Goal: Browse casually: Explore the website without a specific task or goal

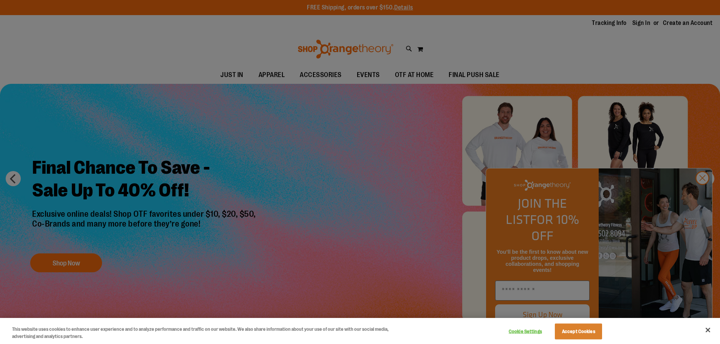
click at [340, 78] on div at bounding box center [360, 172] width 720 height 344
click at [702, 189] on div at bounding box center [360, 172] width 720 height 344
click at [700, 193] on div at bounding box center [360, 172] width 720 height 344
click at [585, 329] on button "Accept Cookies" at bounding box center [578, 332] width 47 height 16
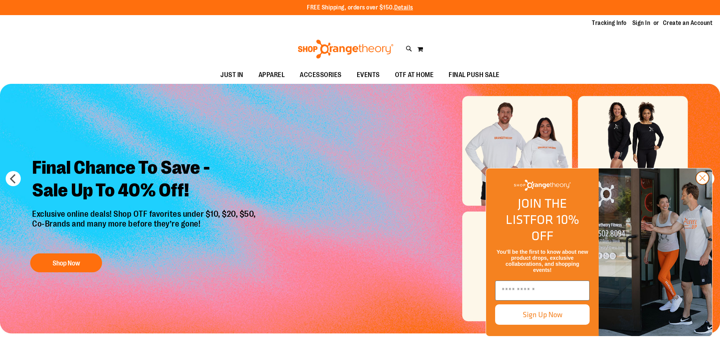
click at [704, 184] on circle "Close dialog" at bounding box center [702, 178] width 12 height 12
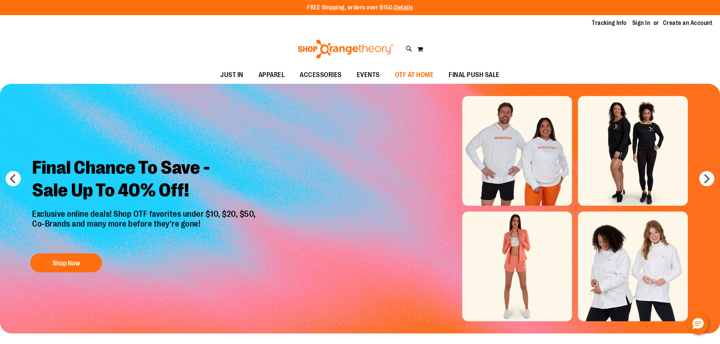
click at [412, 76] on span "OTF AT HOME" at bounding box center [414, 74] width 39 height 17
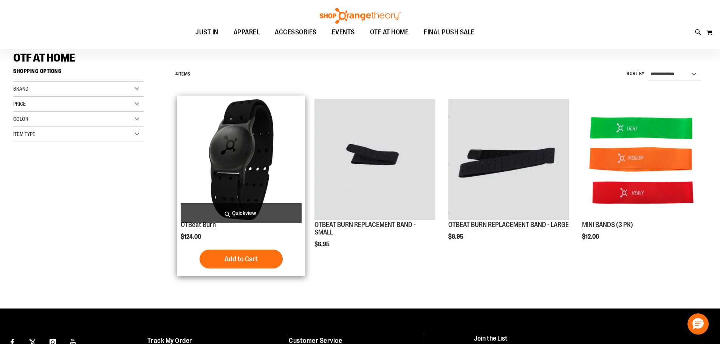
scroll to position [9, 0]
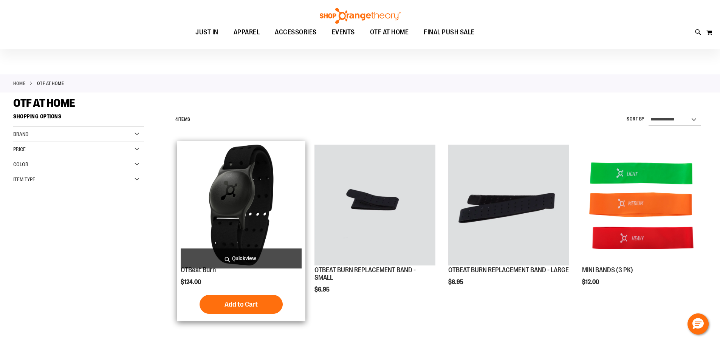
click at [232, 194] on img "product" at bounding box center [241, 205] width 121 height 121
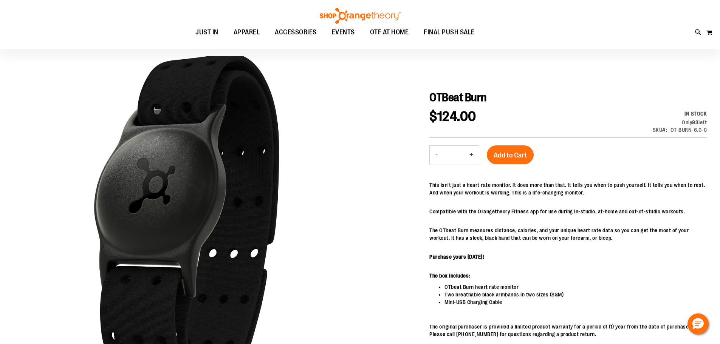
scroll to position [9, 0]
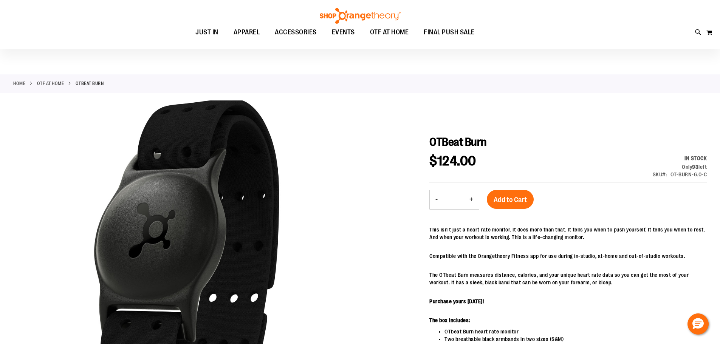
click at [20, 82] on link "Home" at bounding box center [19, 83] width 12 height 7
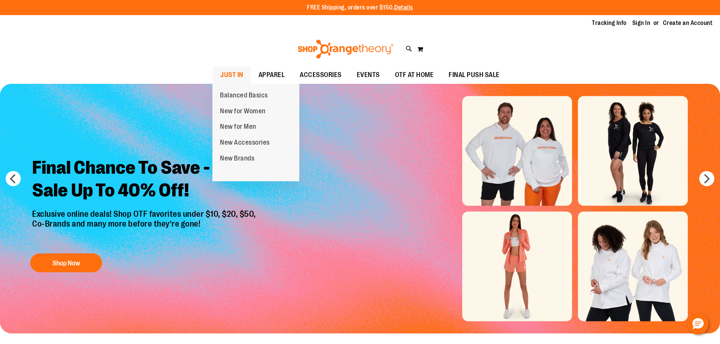
click at [230, 74] on span "JUST IN" at bounding box center [231, 74] width 23 height 17
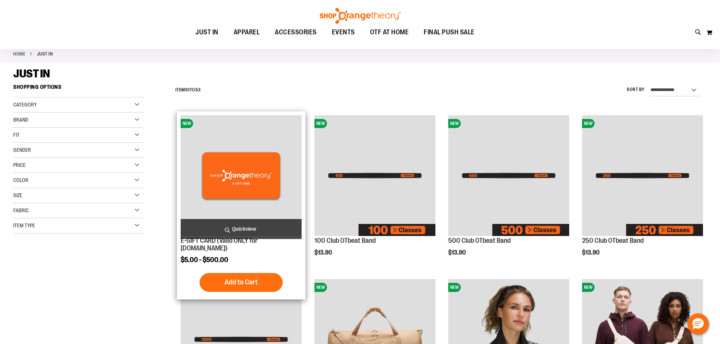
scroll to position [47, 0]
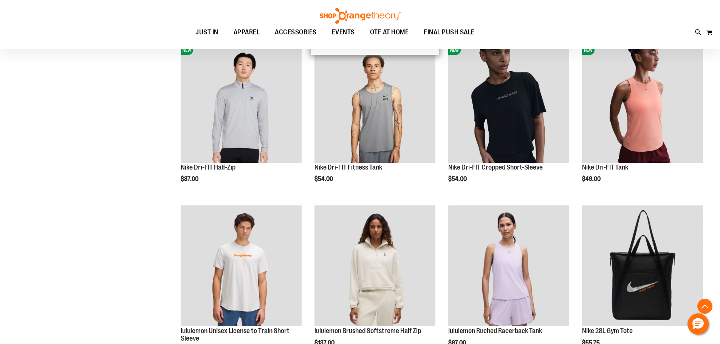
scroll to position [472, 0]
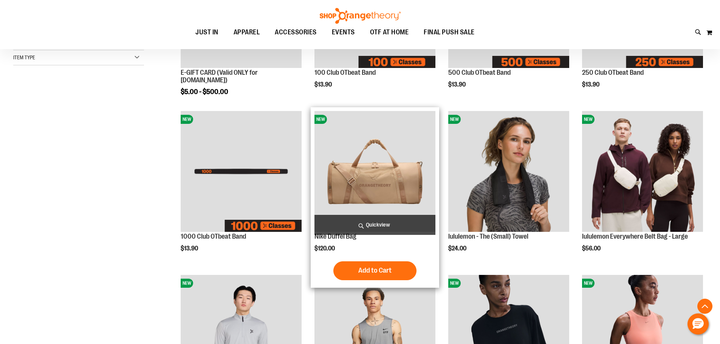
scroll to position [207, 0]
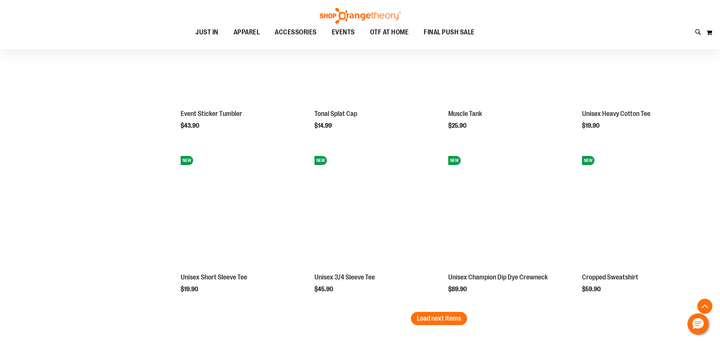
scroll to position [1322, 0]
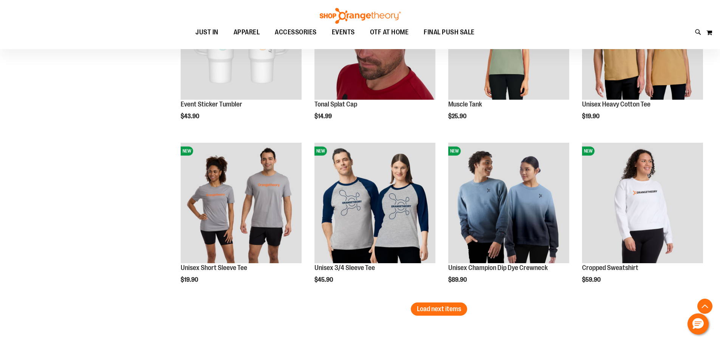
click at [418, 309] on button "Load next items" at bounding box center [439, 309] width 56 height 13
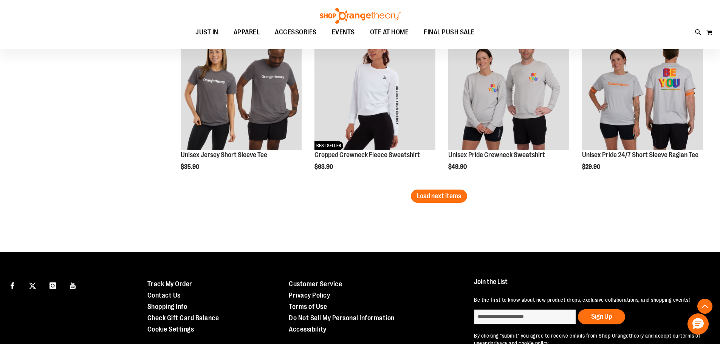
scroll to position [1976, 0]
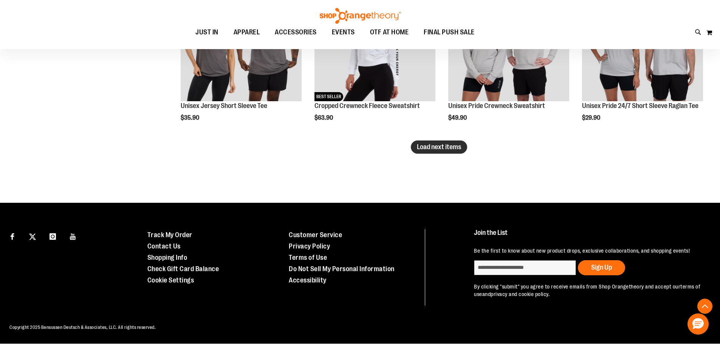
click at [429, 152] on button "Load next items" at bounding box center [439, 147] width 56 height 13
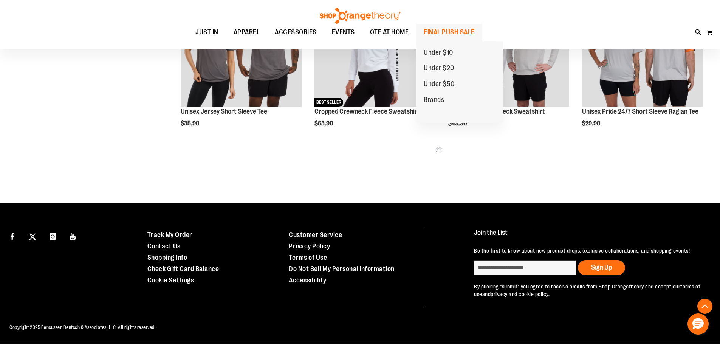
click at [445, 36] on span "FINAL PUSH SALE" at bounding box center [449, 32] width 51 height 17
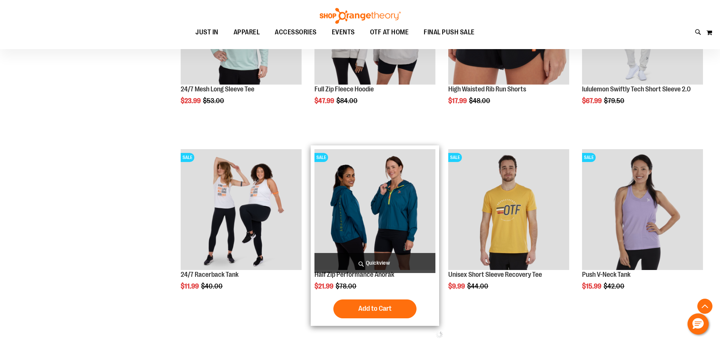
scroll to position [292, 0]
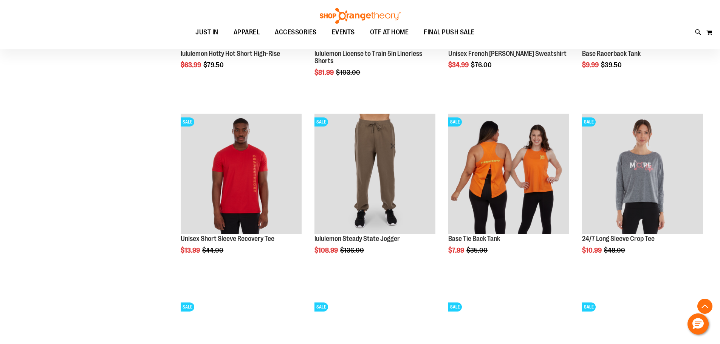
scroll to position [878, 0]
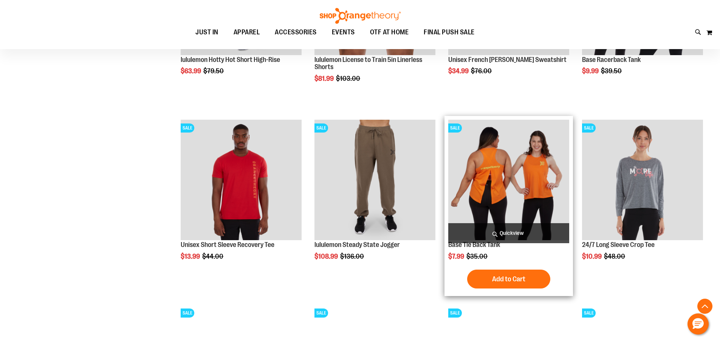
click at [502, 174] on img "product" at bounding box center [508, 180] width 121 height 121
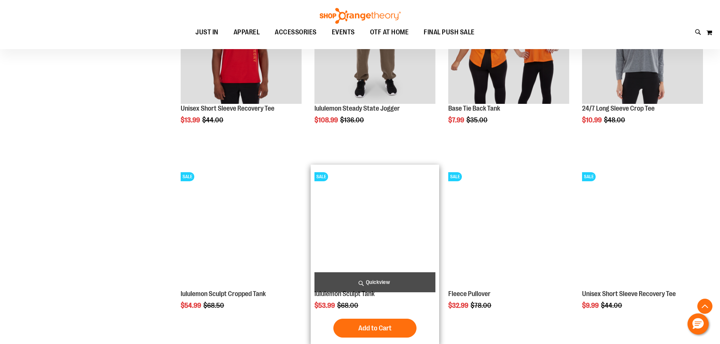
scroll to position [1020, 0]
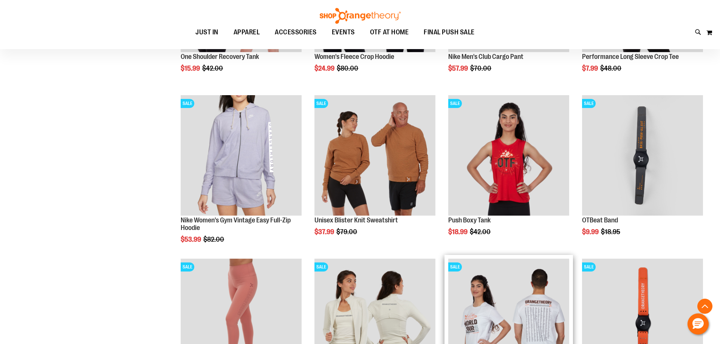
scroll to position [795, 0]
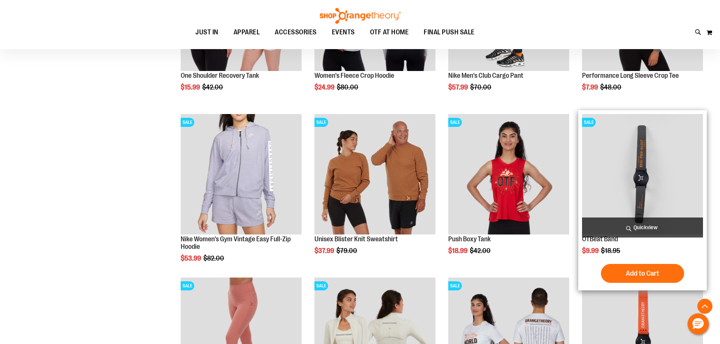
click at [642, 190] on img "product" at bounding box center [642, 174] width 121 height 121
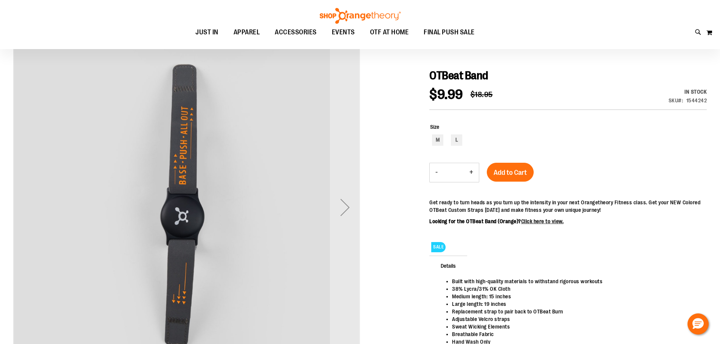
scroll to position [75, 0]
click at [354, 218] on div "Next" at bounding box center [345, 208] width 30 height 30
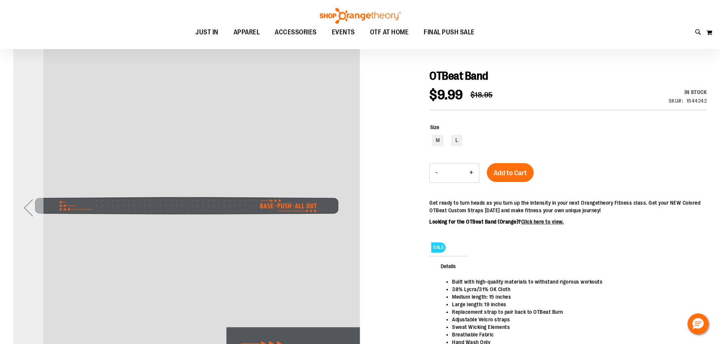
click at [34, 205] on div "Previous" at bounding box center [28, 208] width 30 height 30
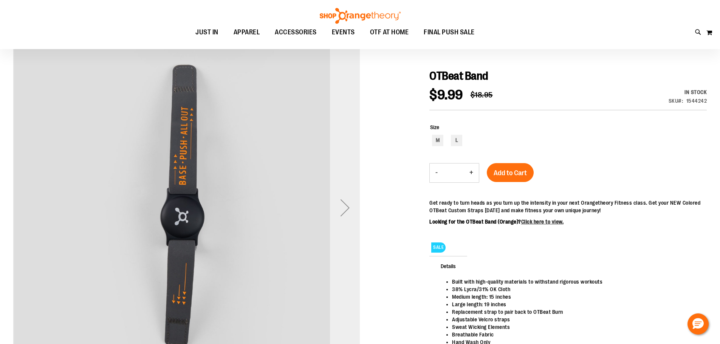
click at [344, 213] on div "Next" at bounding box center [345, 208] width 30 height 30
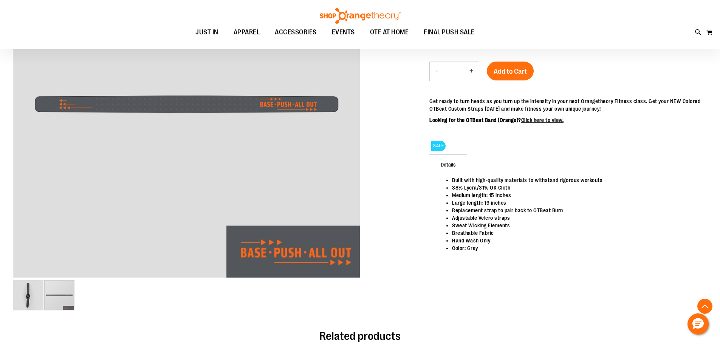
scroll to position [169, 0]
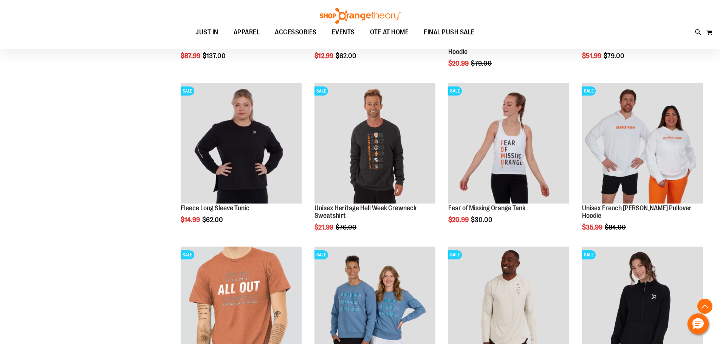
scroll to position [502, 0]
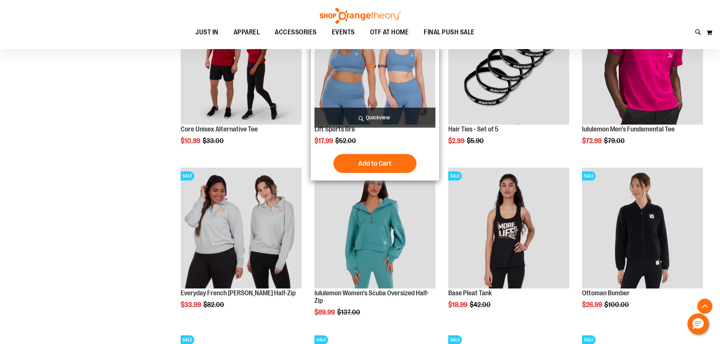
scroll to position [889, 0]
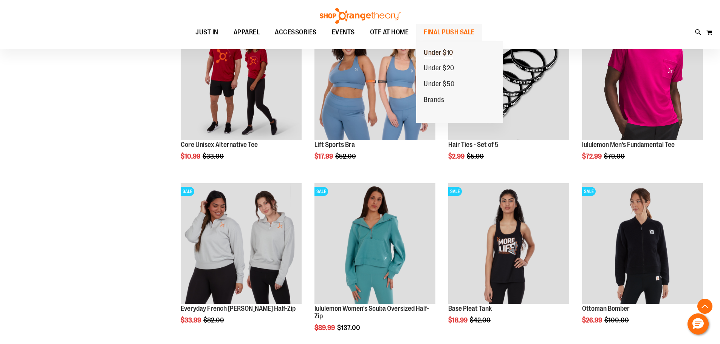
click at [432, 52] on span "Under $10" at bounding box center [438, 53] width 29 height 9
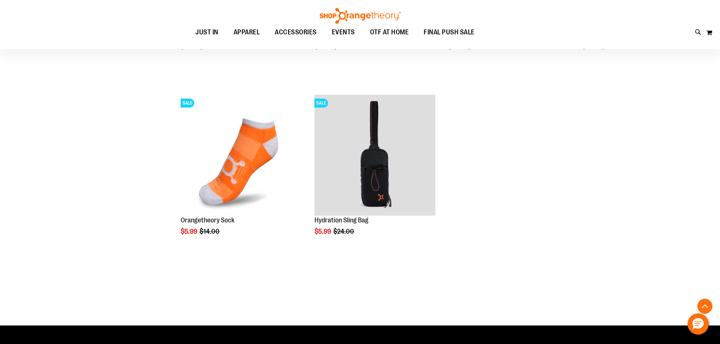
scroll to position [803, 0]
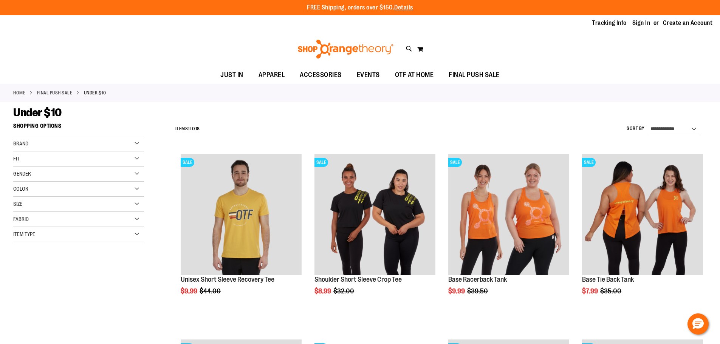
click at [133, 146] on div "Brand" at bounding box center [78, 143] width 131 height 15
click at [120, 181] on div "Fit" at bounding box center [78, 180] width 131 height 15
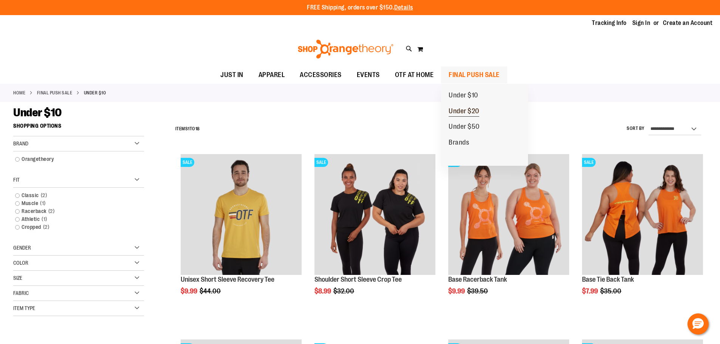
click at [459, 111] on span "Under $20" at bounding box center [463, 111] width 31 height 9
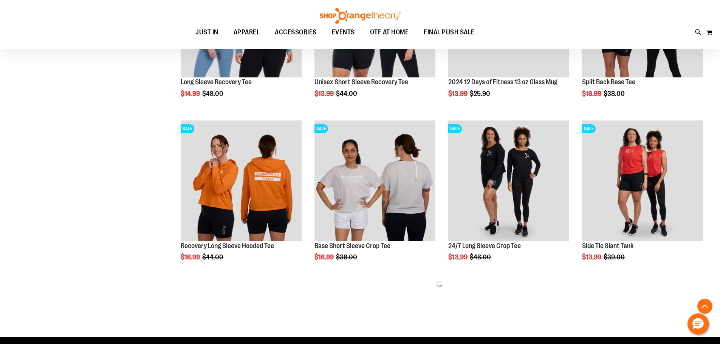
scroll to position [368, 0]
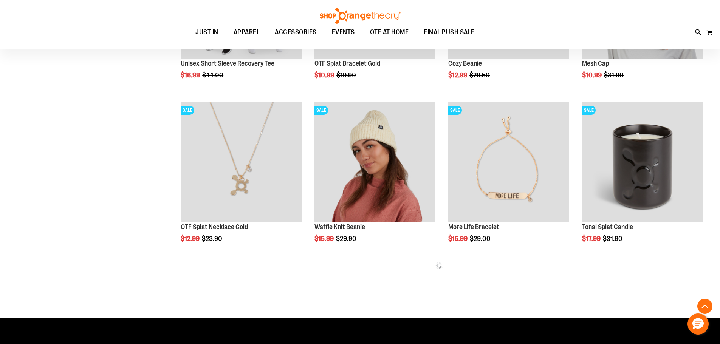
scroll to position [878, 0]
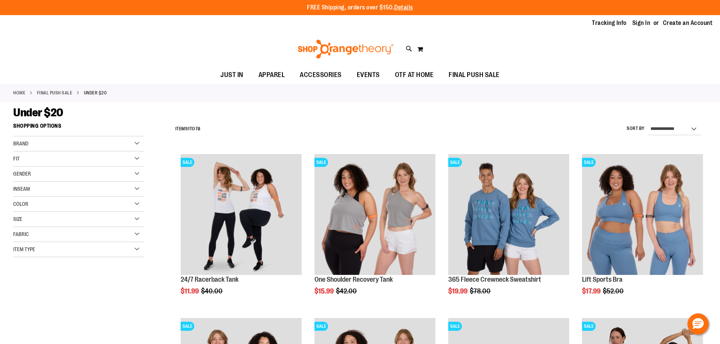
click at [328, 49] on img at bounding box center [346, 49] width 98 height 19
